Goal: Task Accomplishment & Management: Complete application form

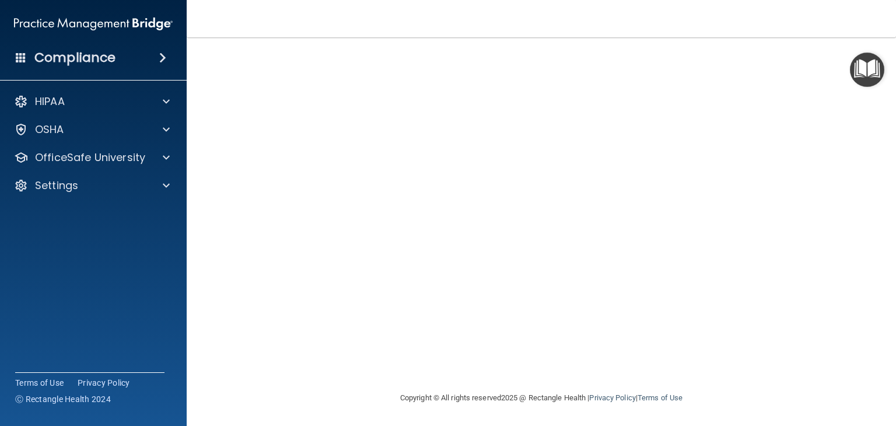
scroll to position [13, 0]
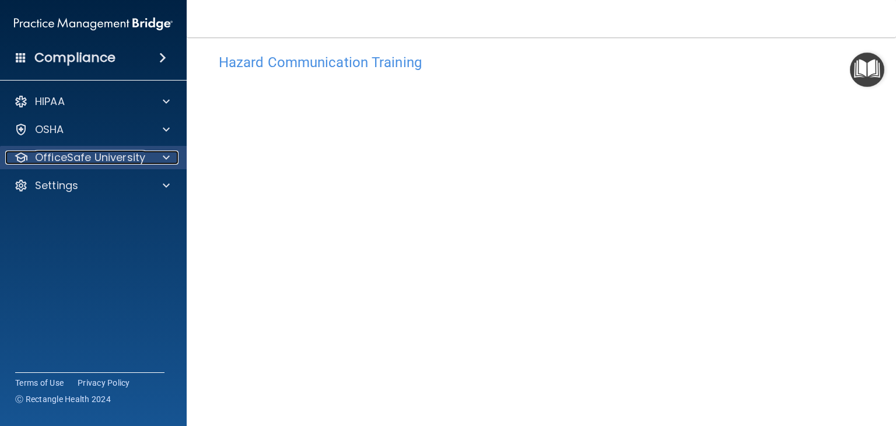
click at [134, 159] on p "OfficeSafe University" at bounding box center [90, 158] width 110 height 14
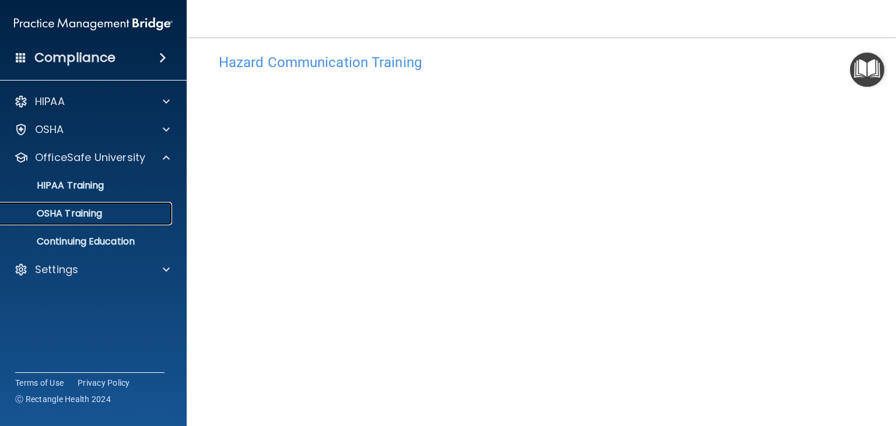
click at [100, 208] on p "OSHA Training" at bounding box center [55, 214] width 95 height 12
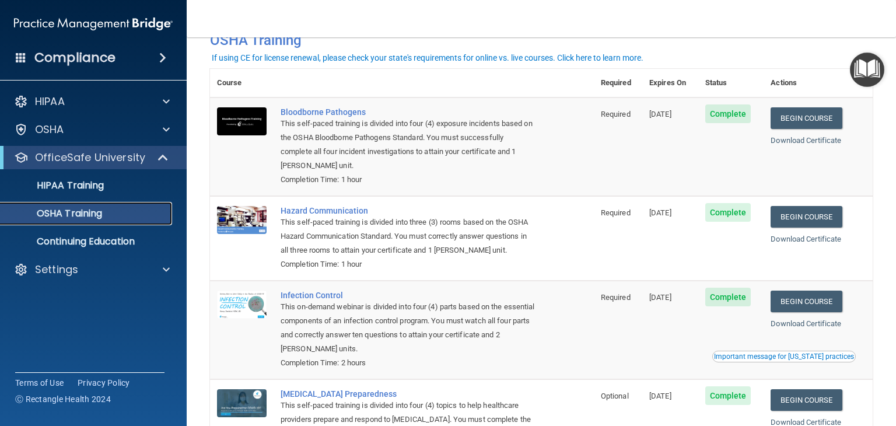
scroll to position [34, 0]
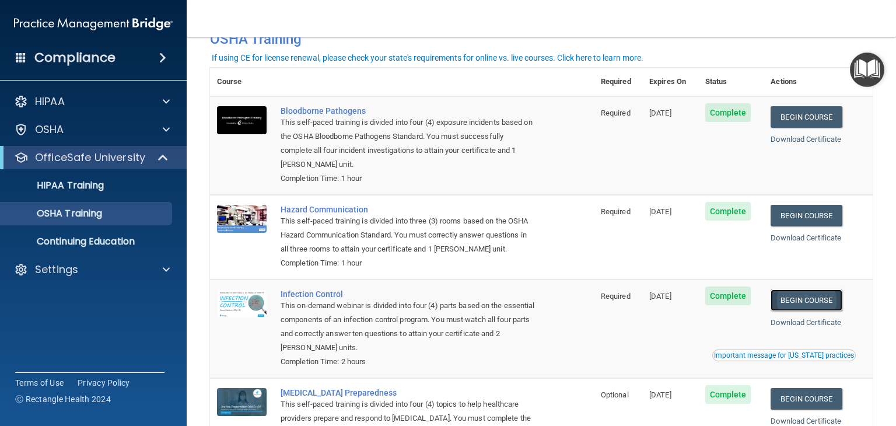
click at [801, 305] on link "Begin Course" at bounding box center [806, 300] width 71 height 22
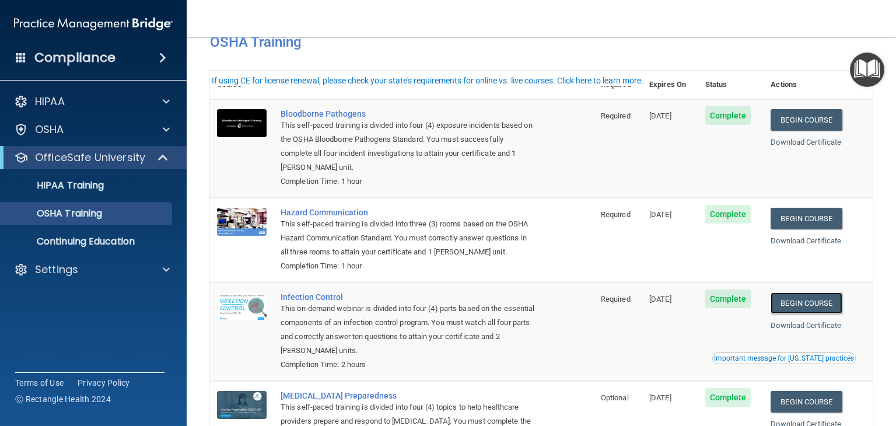
scroll to position [133, 0]
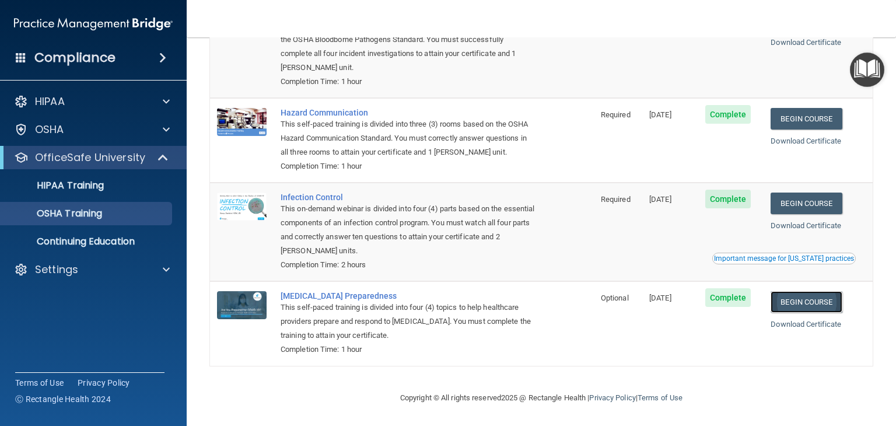
click at [793, 299] on link "Begin Course" at bounding box center [806, 302] width 71 height 22
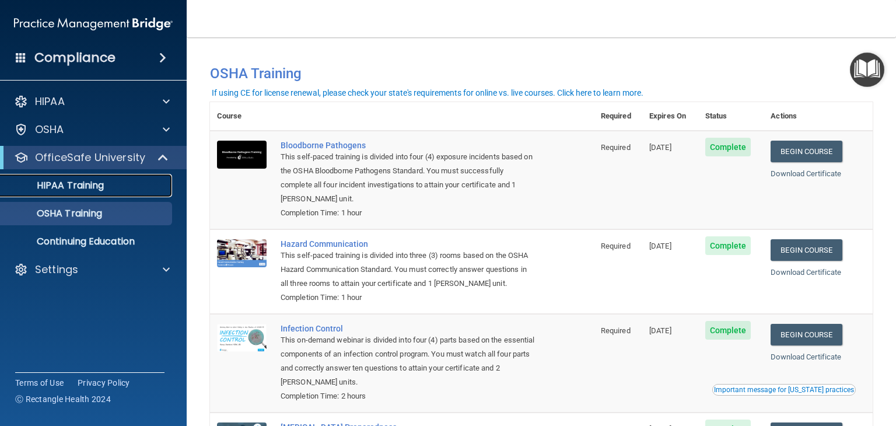
click at [104, 185] on p "HIPAA Training" at bounding box center [56, 186] width 96 height 12
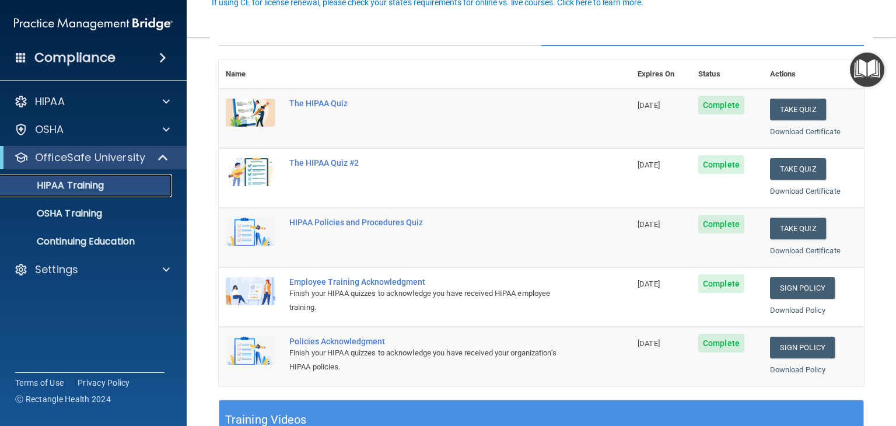
scroll to position [117, 0]
click at [783, 294] on link "Sign Policy" at bounding box center [802, 288] width 65 height 22
click at [798, 345] on link "Sign Policy" at bounding box center [802, 348] width 65 height 22
click at [812, 349] on link "Sign Policy" at bounding box center [802, 348] width 65 height 22
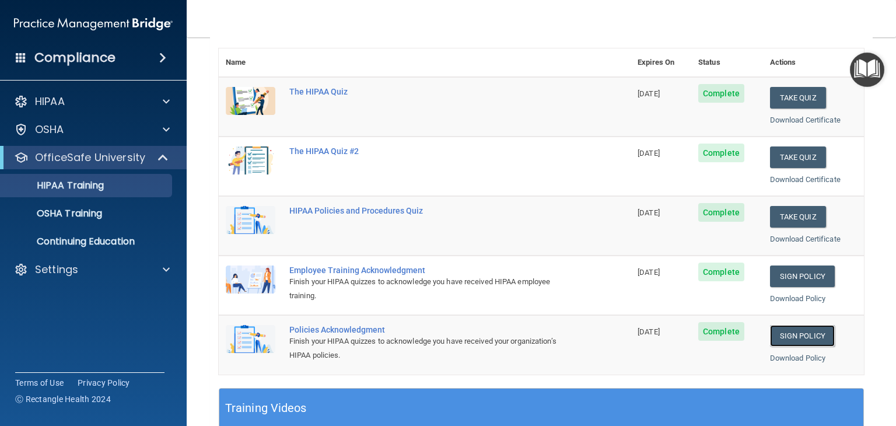
scroll to position [128, 0]
click at [783, 340] on link "Sign Policy" at bounding box center [802, 336] width 65 height 22
click at [787, 276] on link "Sign Policy" at bounding box center [802, 277] width 65 height 22
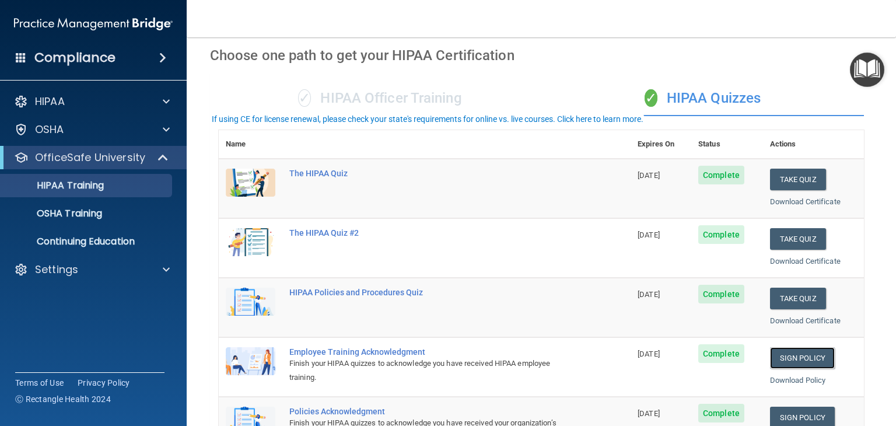
scroll to position [0, 0]
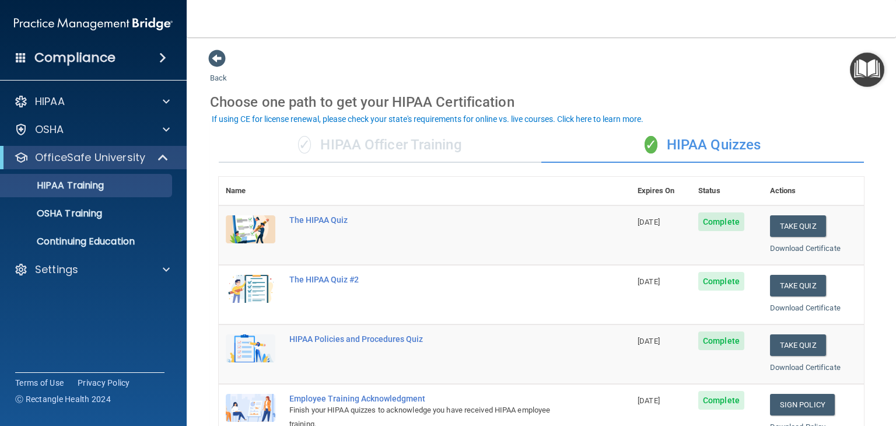
click at [416, 141] on div "✓ HIPAA Officer Training" at bounding box center [380, 145] width 323 height 35
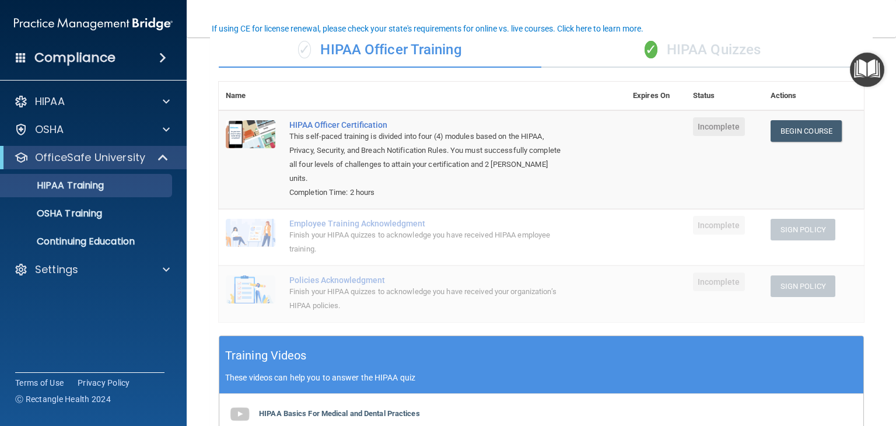
scroll to position [89, 0]
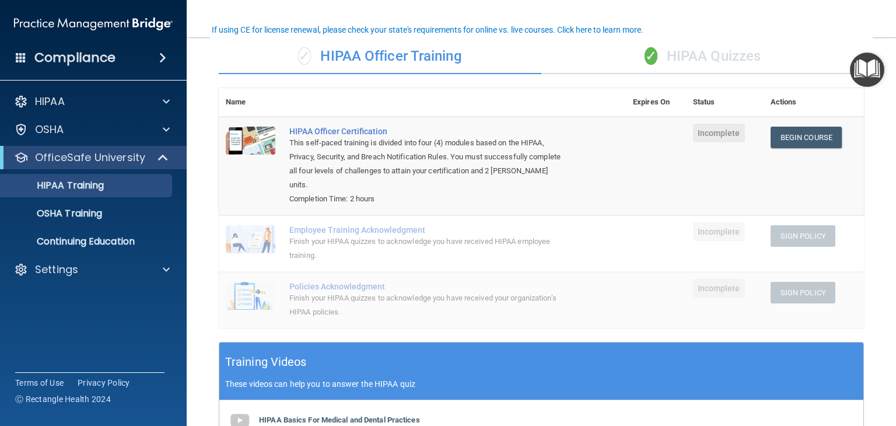
click at [697, 47] on div "✓ HIPAA Quizzes" at bounding box center [703, 56] width 323 height 35
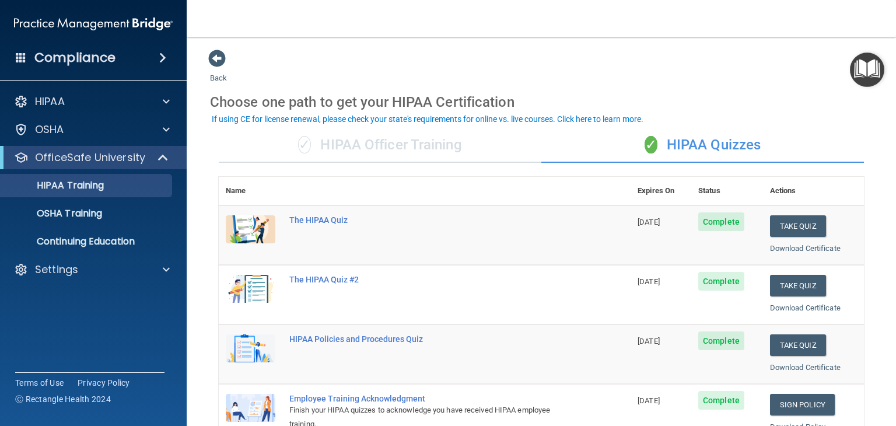
scroll to position [0, 0]
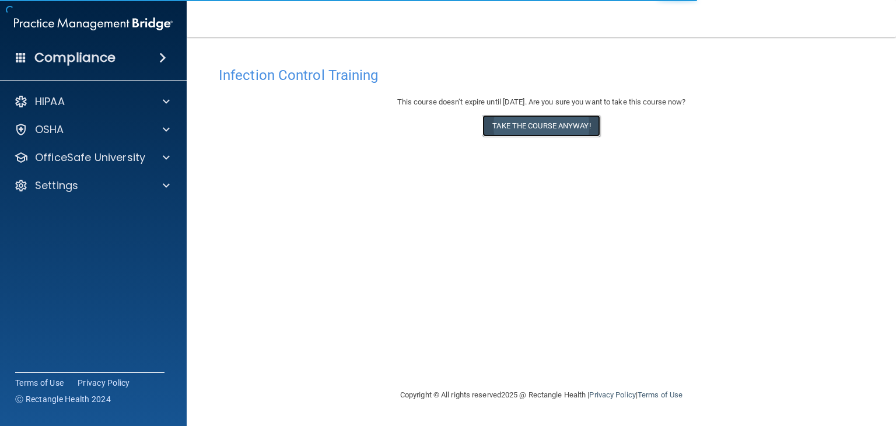
click at [559, 128] on button "Take the course anyway!" at bounding box center [541, 126] width 117 height 22
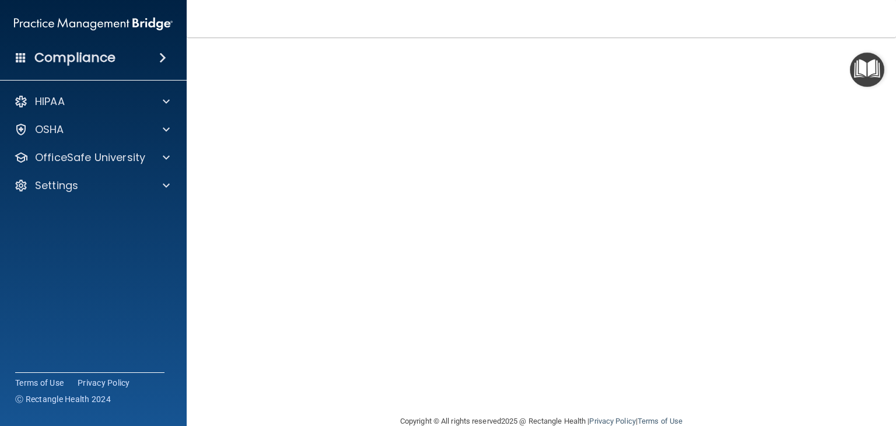
scroll to position [50, 0]
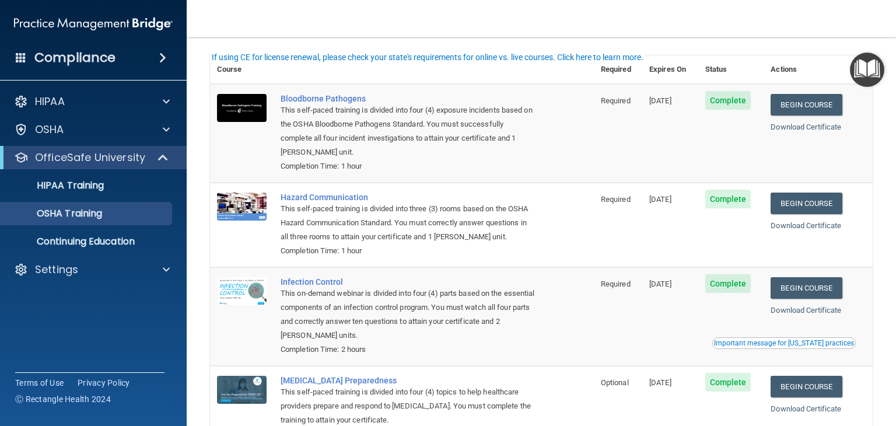
scroll to position [35, 0]
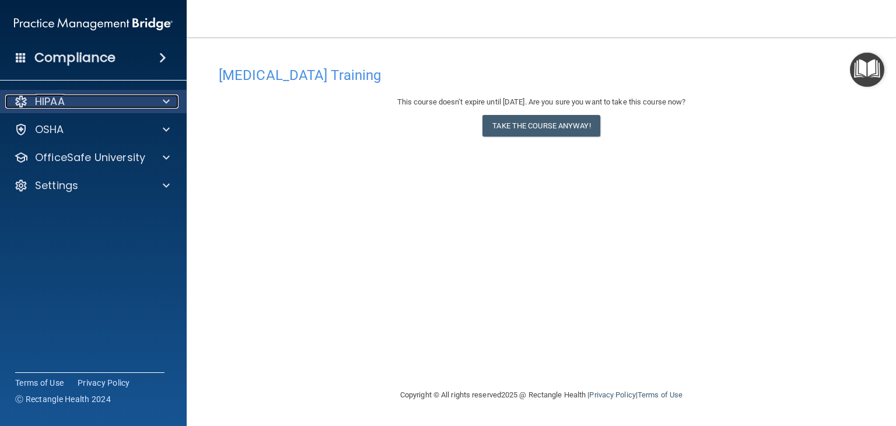
click at [155, 107] on div at bounding box center [164, 102] width 29 height 14
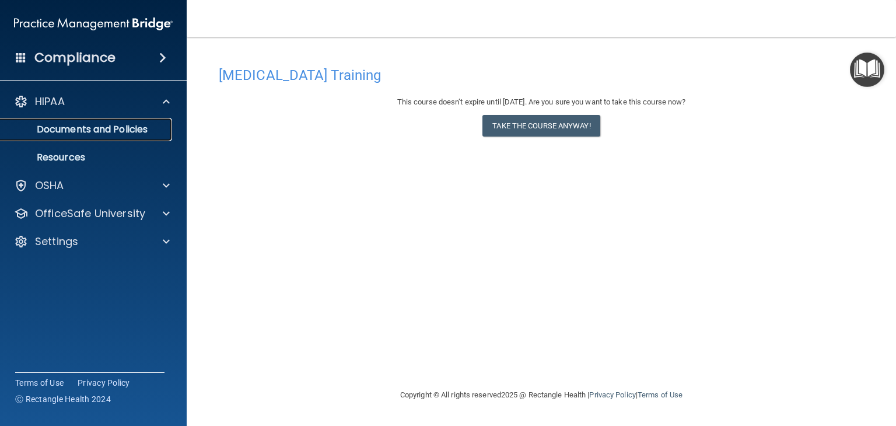
click at [141, 128] on p "Documents and Policies" at bounding box center [87, 130] width 159 height 12
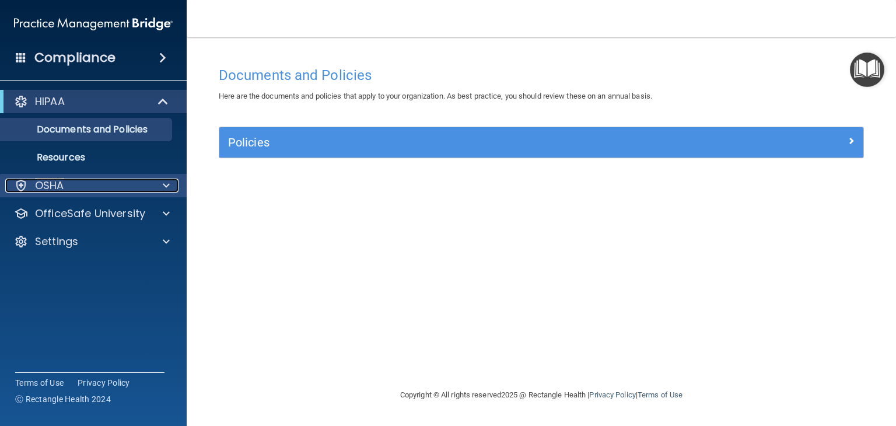
click at [143, 184] on div "OSHA" at bounding box center [77, 186] width 145 height 14
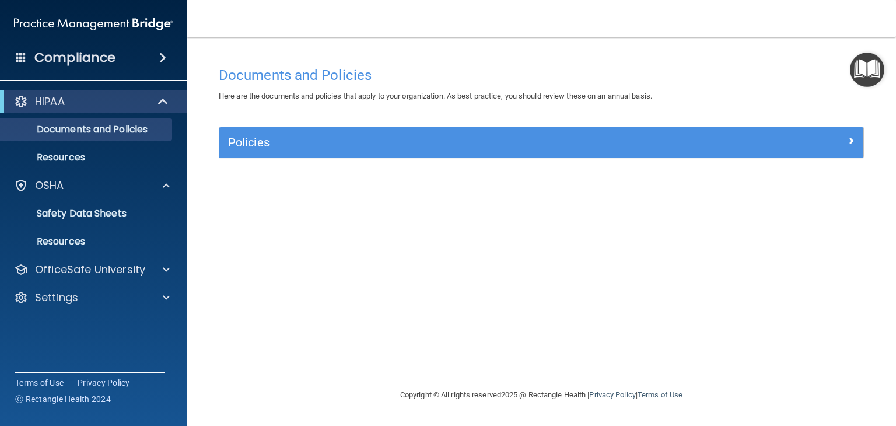
click at [76, 58] on h4 "Compliance" at bounding box center [74, 58] width 81 height 16
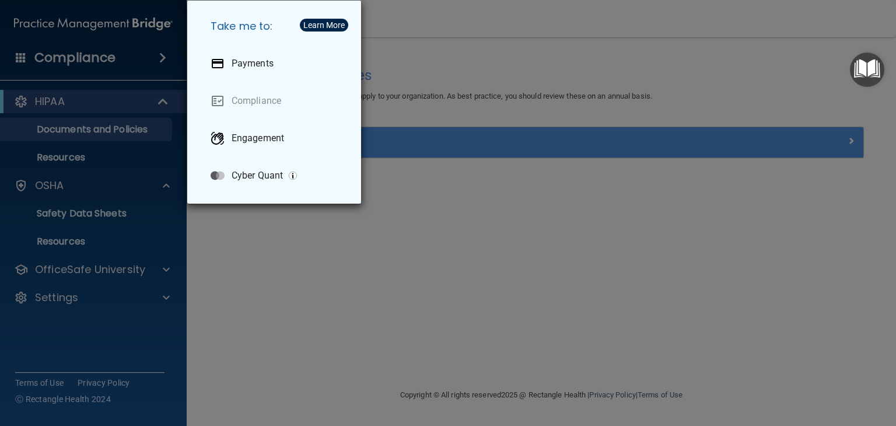
click at [76, 58] on div "Take me to: Payments Compliance Engagement Cyber Quant" at bounding box center [448, 213] width 896 height 426
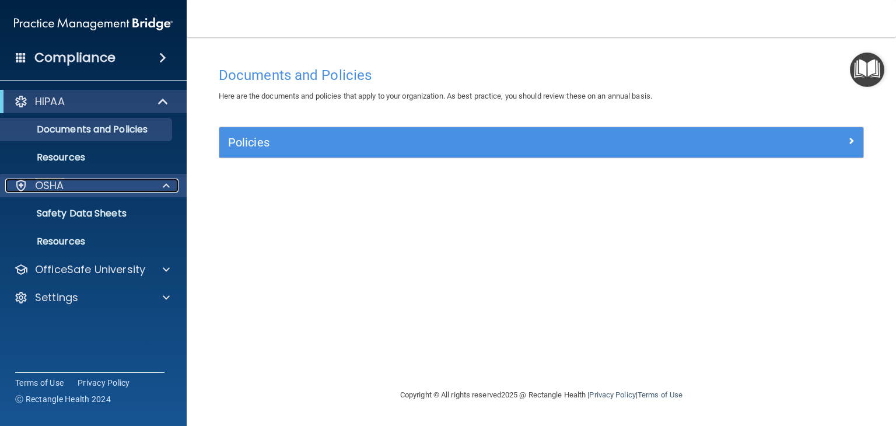
click at [72, 187] on div "OSHA" at bounding box center [77, 186] width 145 height 14
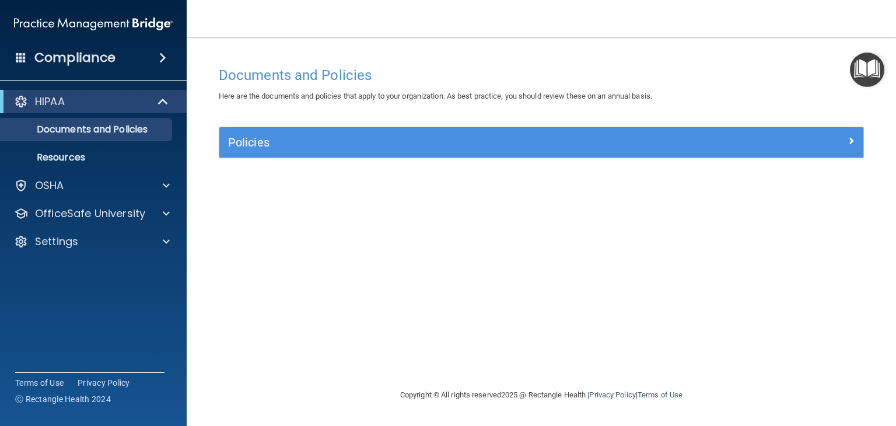
click at [85, 111] on div "HIPAA" at bounding box center [93, 101] width 187 height 23
click at [148, 104] on div "HIPAA" at bounding box center [77, 102] width 144 height 14
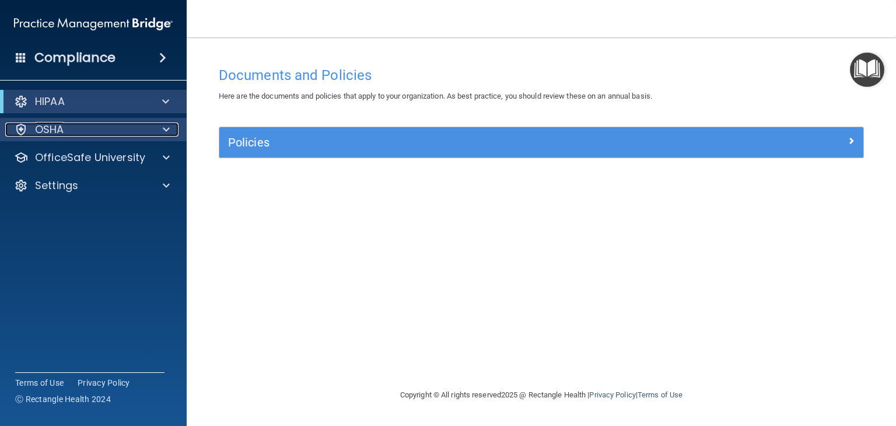
click at [142, 133] on div "OSHA" at bounding box center [77, 130] width 145 height 14
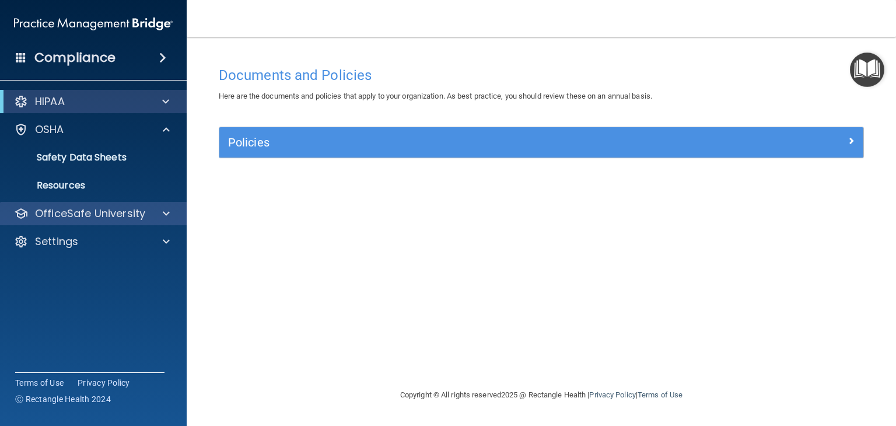
click at [159, 205] on div "OfficeSafe University" at bounding box center [93, 213] width 187 height 23
click at [163, 224] on div "OfficeSafe University" at bounding box center [93, 213] width 187 height 23
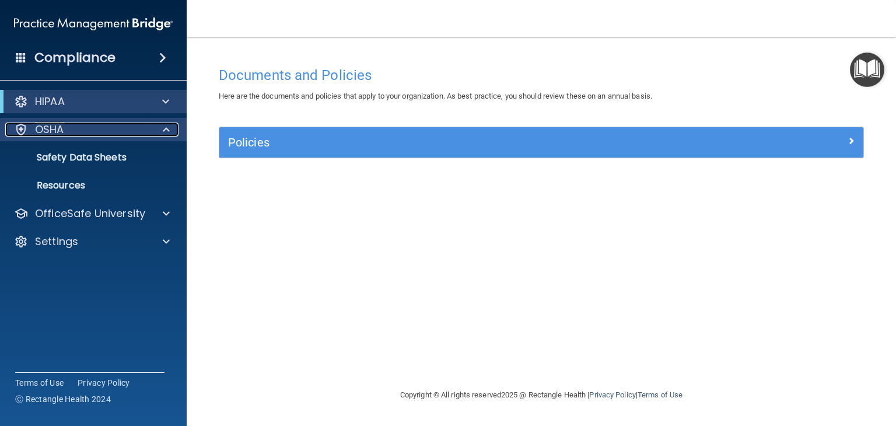
click at [111, 129] on div "OSHA" at bounding box center [77, 130] width 145 height 14
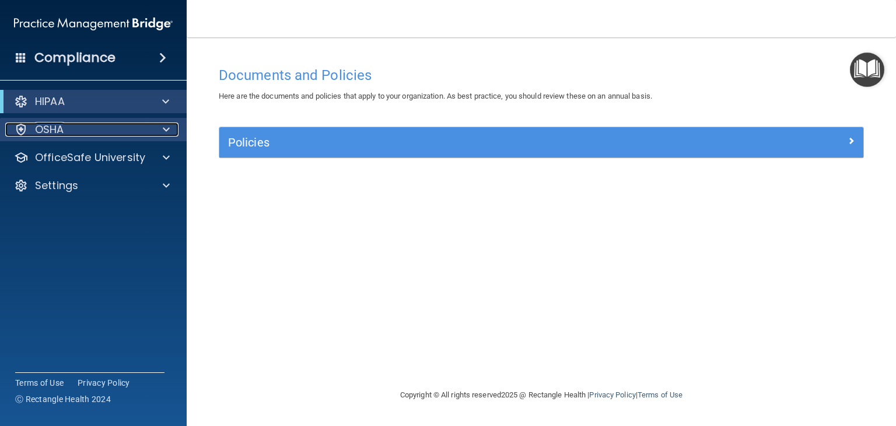
click at [111, 129] on div "OSHA" at bounding box center [77, 130] width 145 height 14
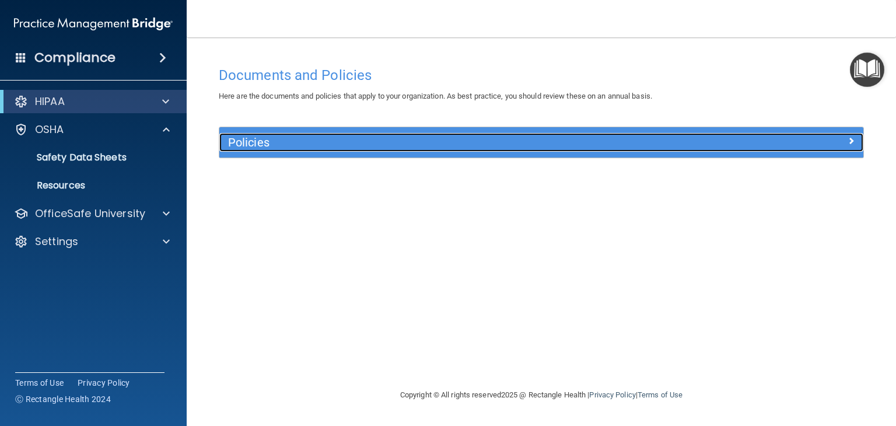
click at [679, 135] on div "Policies" at bounding box center [460, 142] width 483 height 19
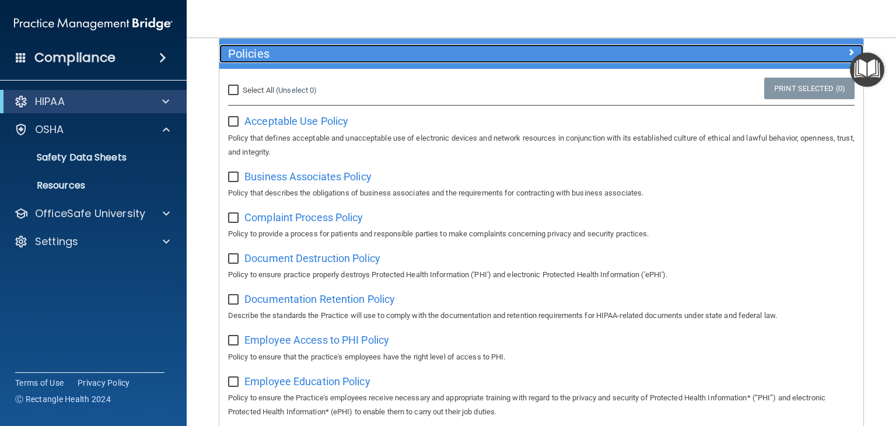
scroll to position [123, 0]
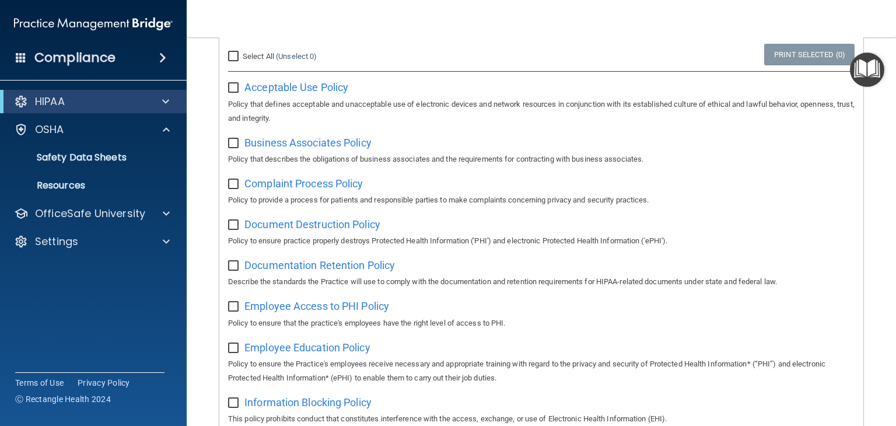
click at [233, 54] on input "Select All (Unselect 0) Unselect All" at bounding box center [234, 56] width 13 height 9
checkbox input "true"
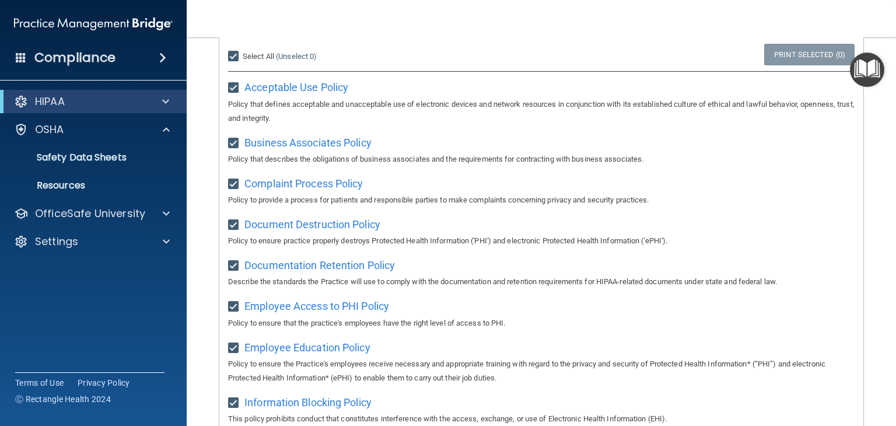
checkbox input "true"
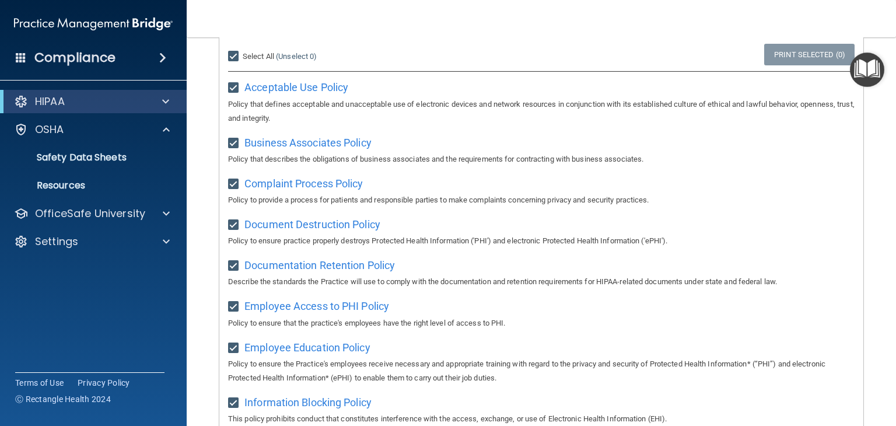
checkbox input "true"
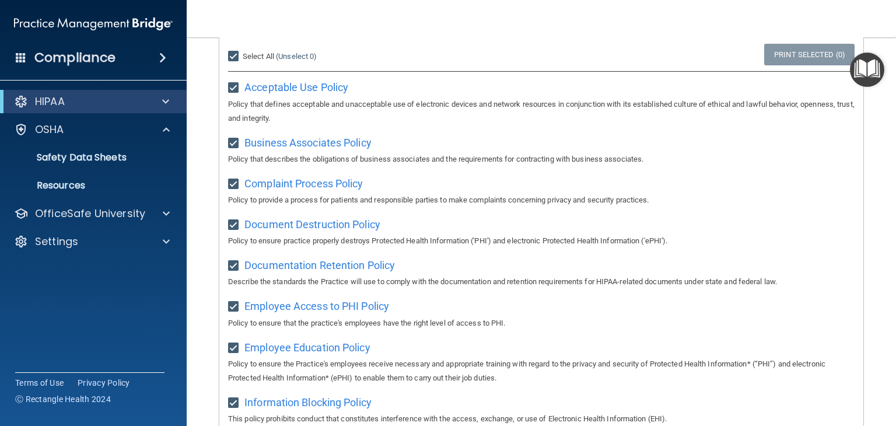
checkbox input "true"
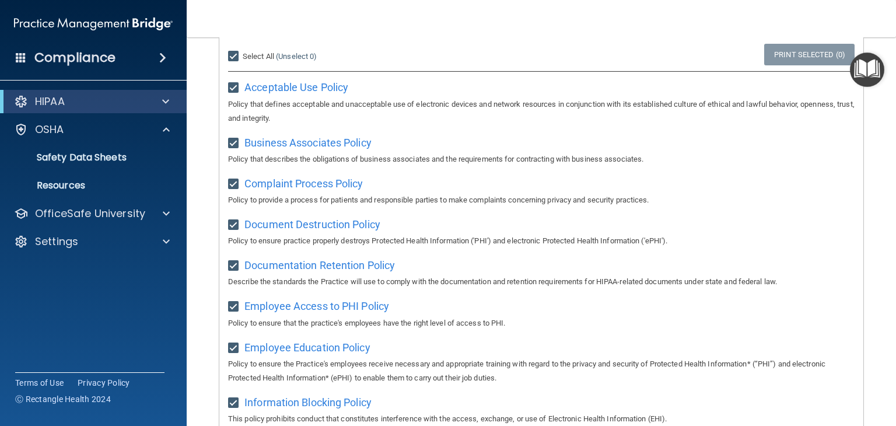
checkbox input "true"
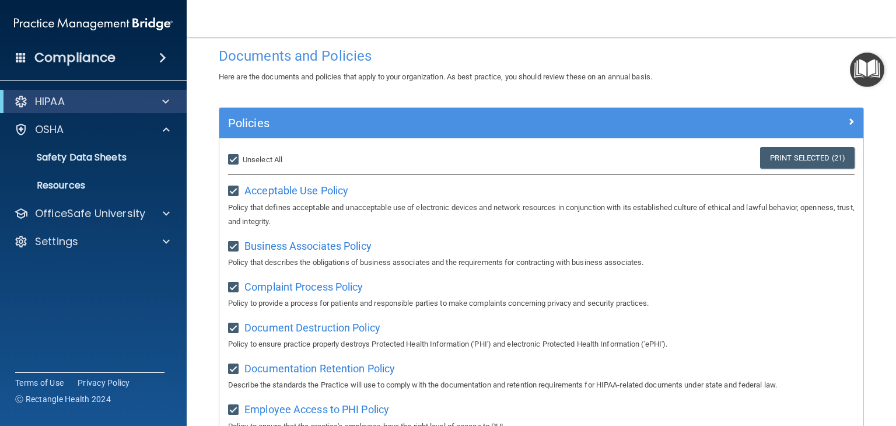
scroll to position [0, 0]
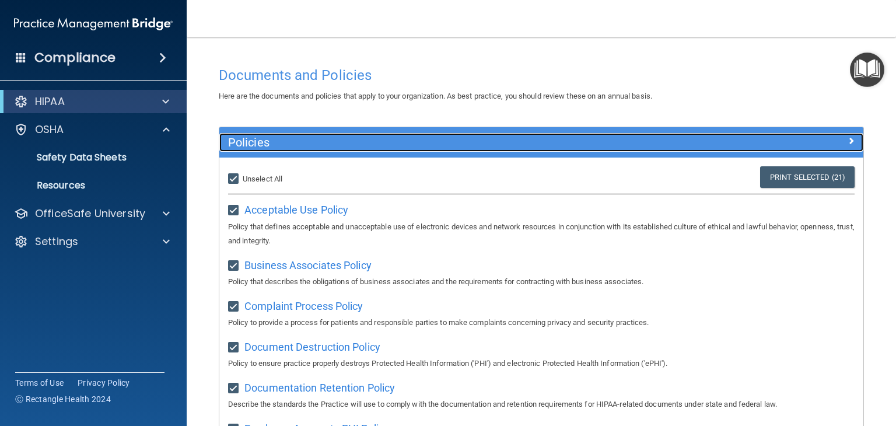
click at [847, 146] on div at bounding box center [783, 140] width 161 height 14
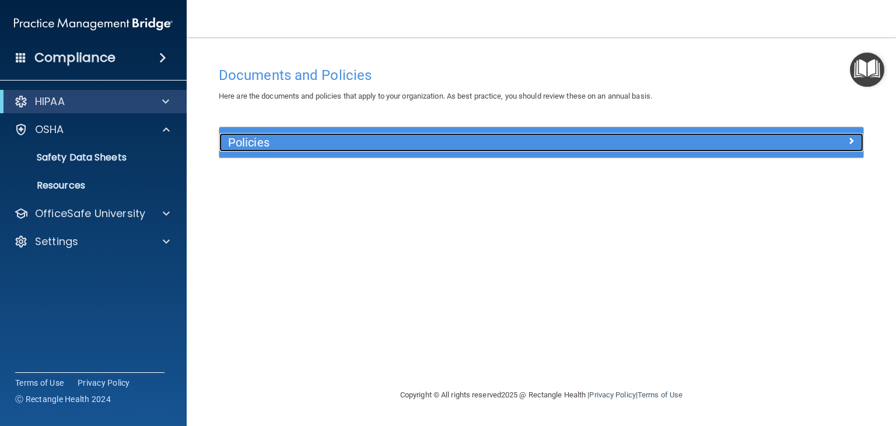
click at [847, 146] on div at bounding box center [783, 140] width 161 height 14
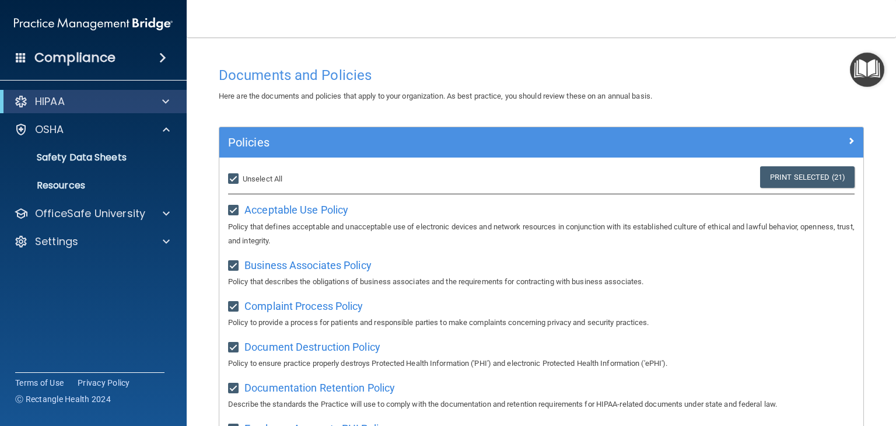
click at [111, 162] on p "Safety Data Sheets" at bounding box center [87, 158] width 159 height 12
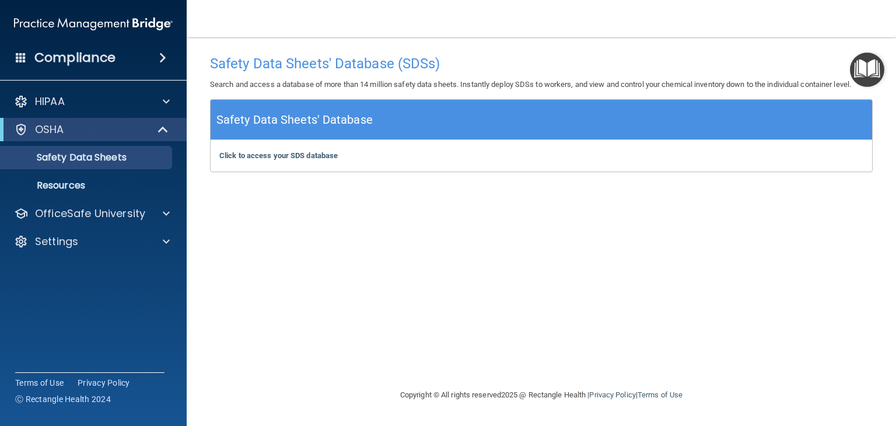
click at [166, 55] on span at bounding box center [162, 58] width 7 height 14
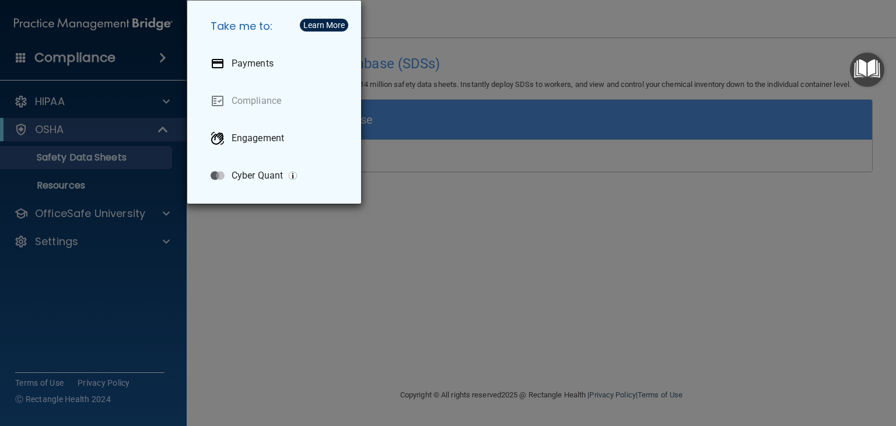
click at [152, 64] on div "Take me to: Payments Compliance Engagement Cyber Quant" at bounding box center [448, 213] width 896 height 426
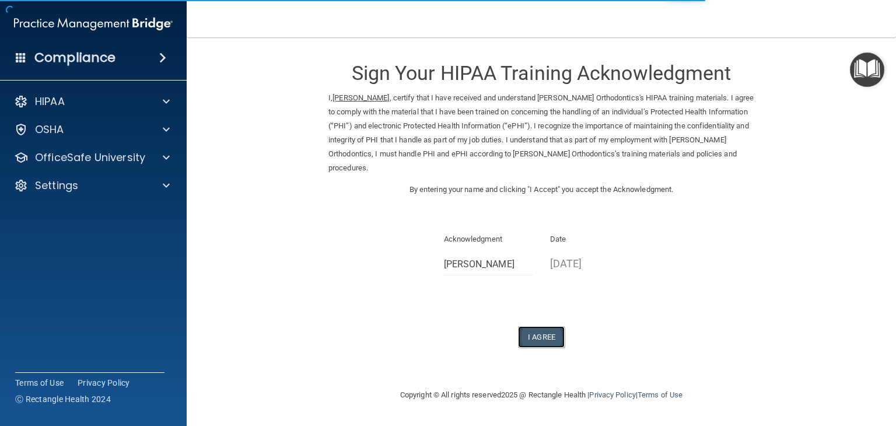
click at [554, 326] on button "I Agree" at bounding box center [541, 337] width 47 height 22
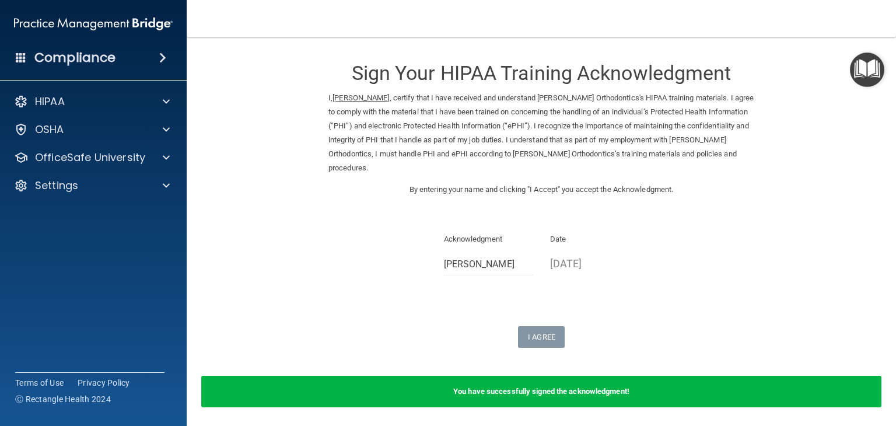
scroll to position [28, 0]
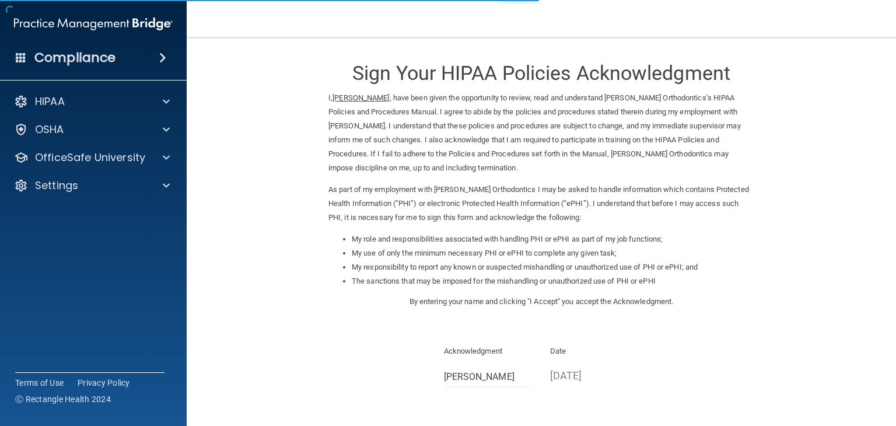
scroll to position [109, 0]
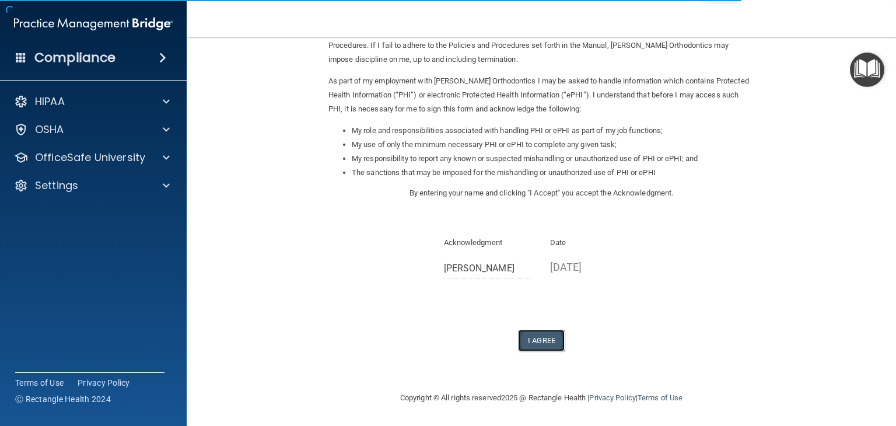
click at [539, 338] on button "I Agree" at bounding box center [541, 341] width 47 height 22
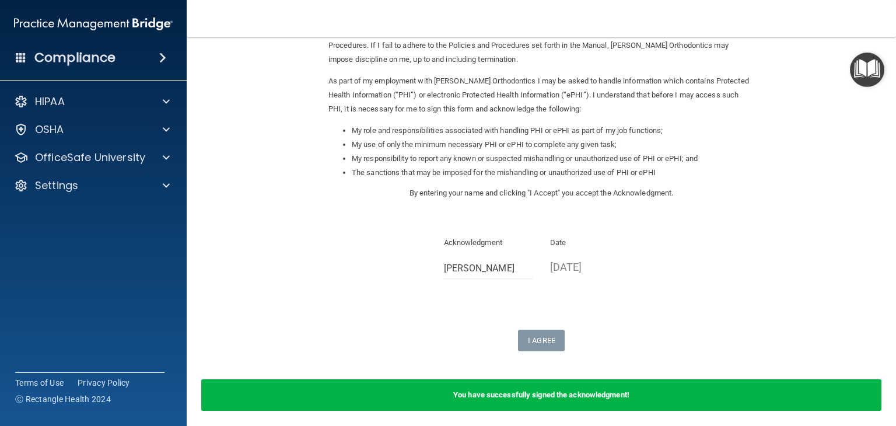
scroll to position [0, 0]
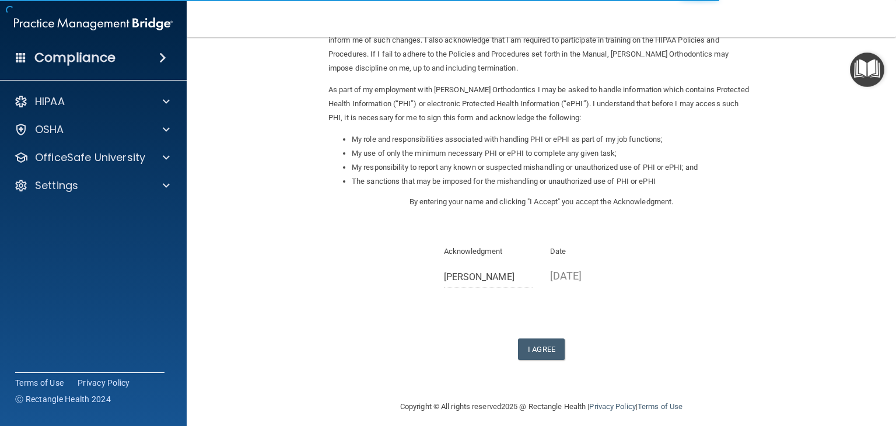
scroll to position [102, 0]
click at [537, 347] on button "I Agree" at bounding box center [541, 348] width 47 height 22
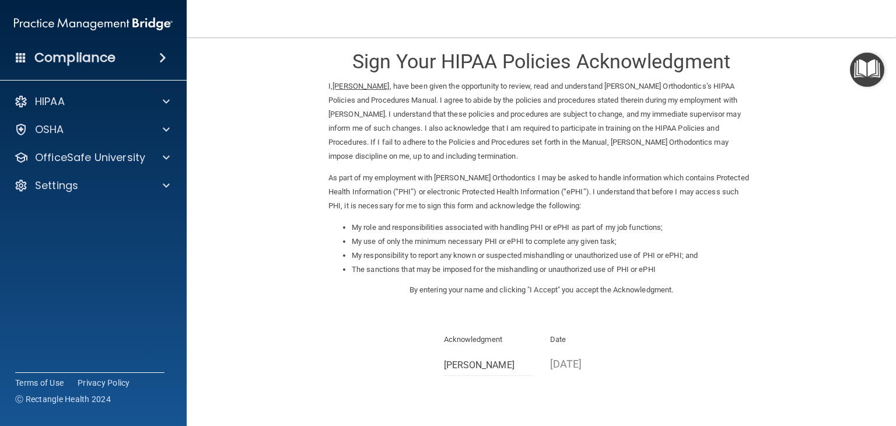
scroll to position [0, 0]
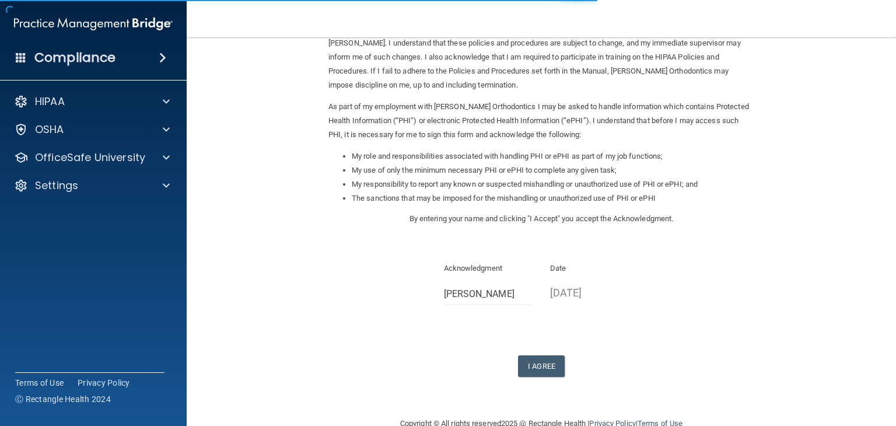
scroll to position [97, 0]
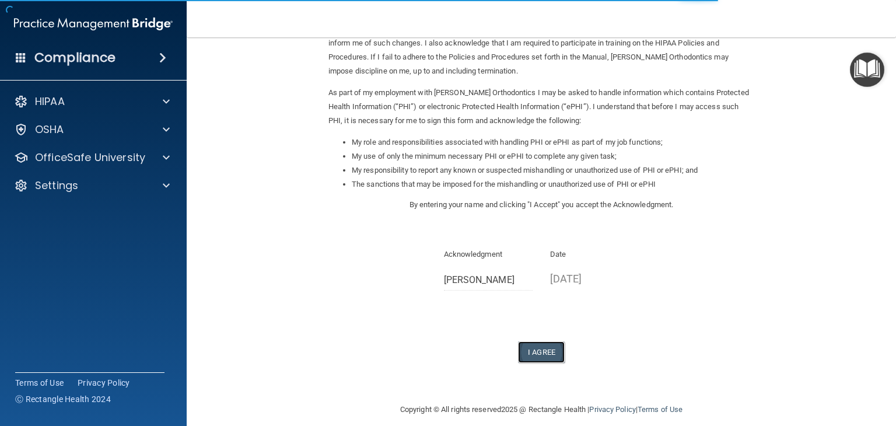
click at [546, 352] on button "I Agree" at bounding box center [541, 352] width 47 height 22
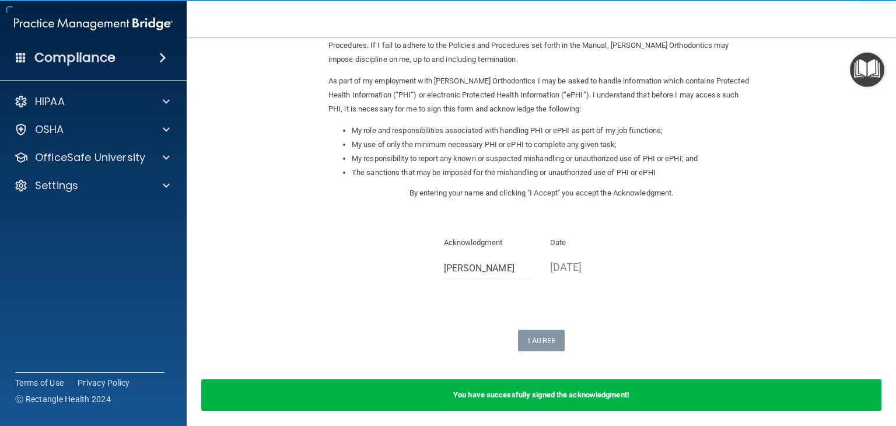
scroll to position [110, 0]
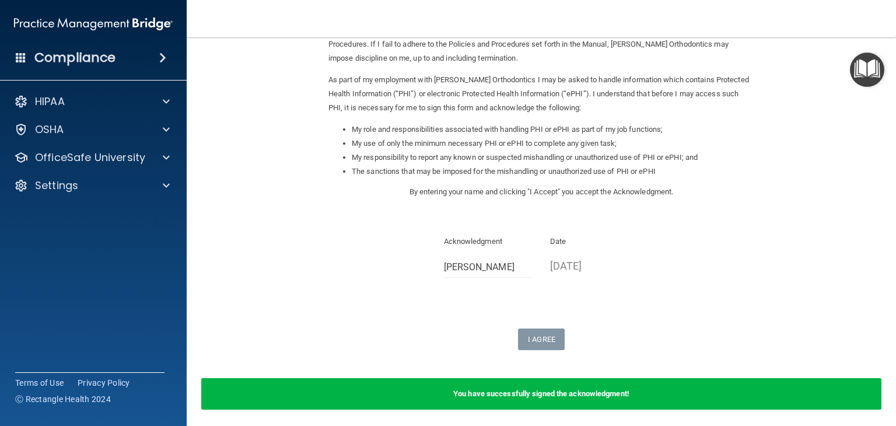
click at [582, 396] on b "You have successfully signed the acknowledgment!" at bounding box center [541, 393] width 176 height 9
click at [548, 298] on div "Sign Your HIPAA Policies Acknowledgment I, Chris Kelson , have been given the o…" at bounding box center [542, 144] width 426 height 411
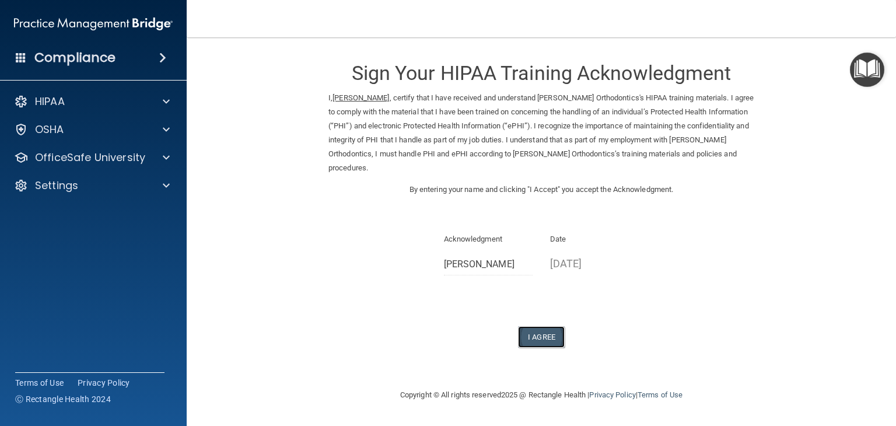
click at [557, 326] on button "I Agree" at bounding box center [541, 337] width 47 height 22
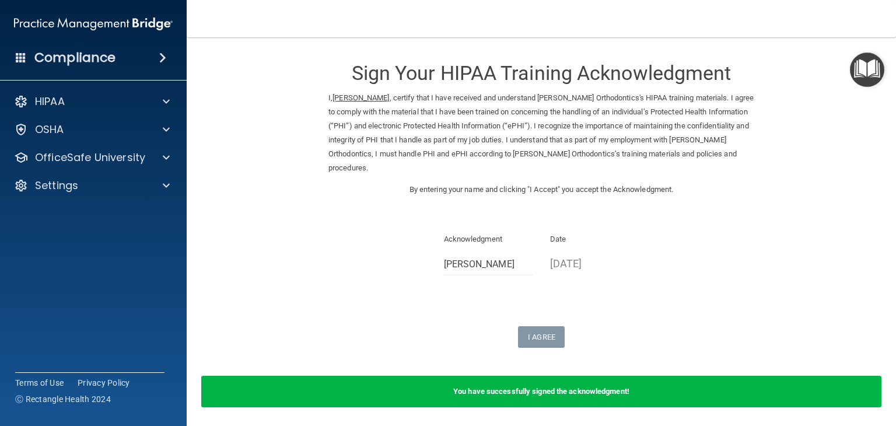
click at [486, 327] on div "I Agree" at bounding box center [542, 337] width 426 height 22
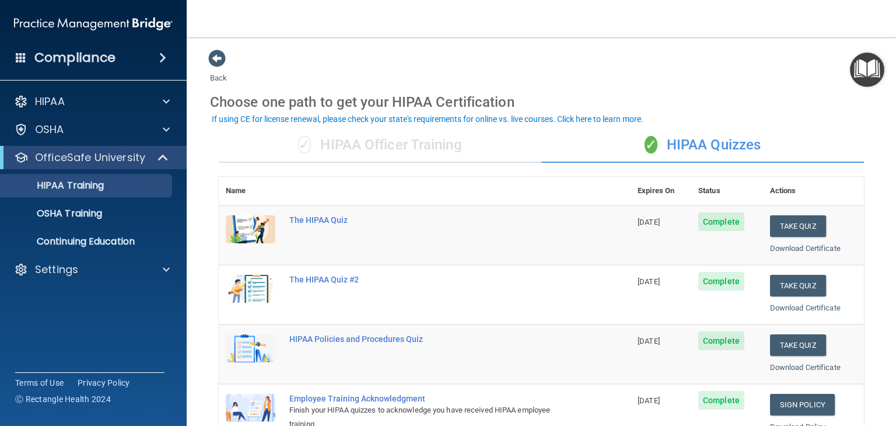
click at [378, 150] on div "✓ HIPAA Officer Training" at bounding box center [380, 145] width 323 height 35
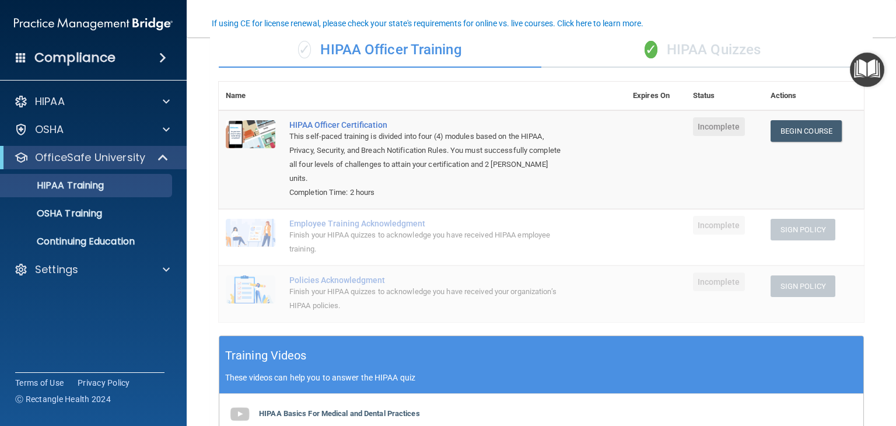
scroll to position [96, 0]
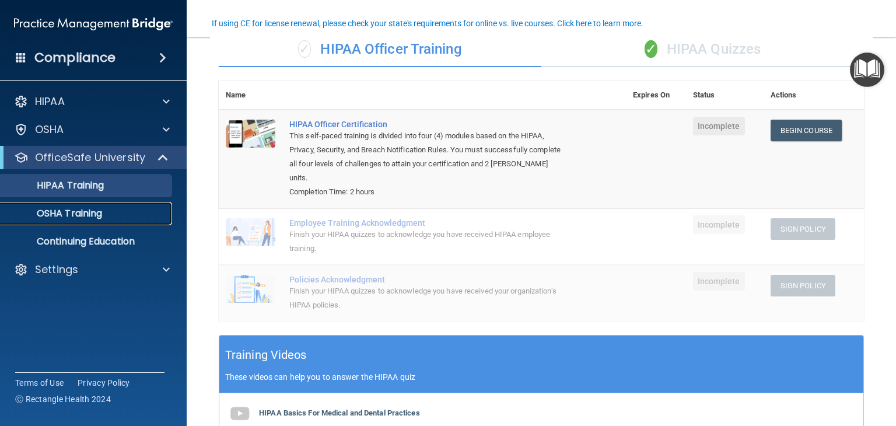
click at [82, 219] on p "OSHA Training" at bounding box center [55, 214] width 95 height 12
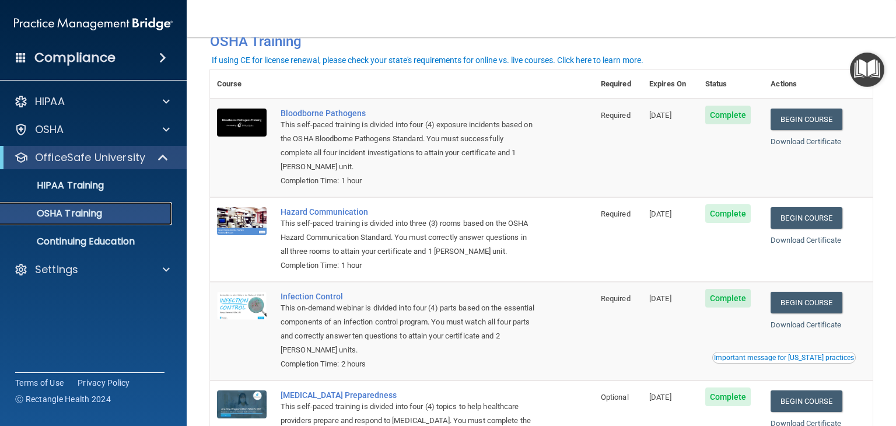
scroll to position [133, 0]
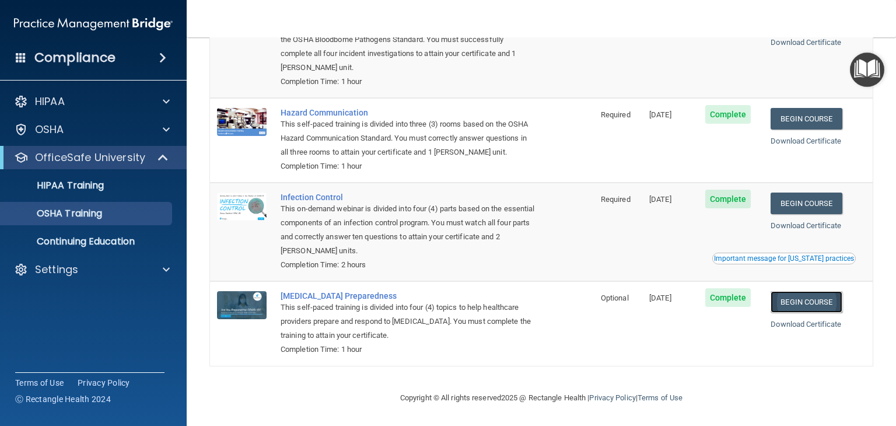
click at [793, 298] on link "Begin Course" at bounding box center [806, 302] width 71 height 22
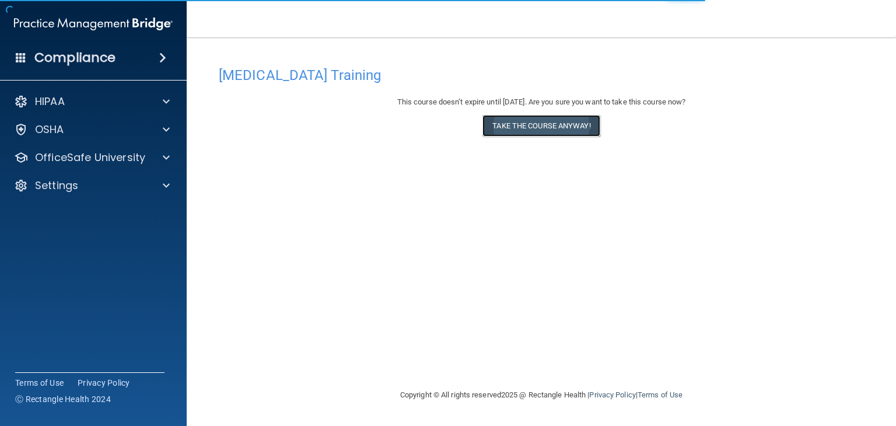
click at [554, 127] on button "Take the course anyway!" at bounding box center [541, 126] width 117 height 22
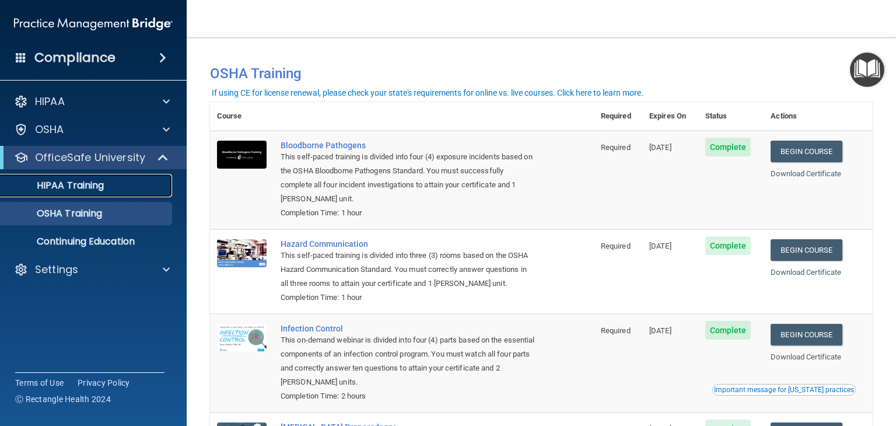
click at [103, 185] on p "HIPAA Training" at bounding box center [56, 186] width 96 height 12
